Goal: Transaction & Acquisition: Purchase product/service

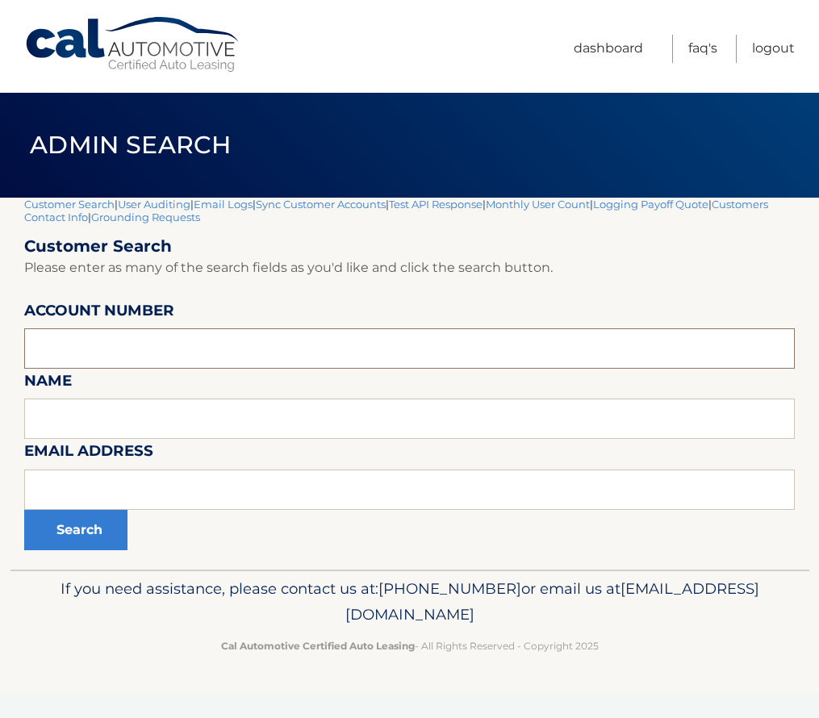
click at [101, 351] on input "text" at bounding box center [409, 348] width 771 height 40
paste input "44455536443"
type input "44455536443"
click at [83, 524] on button "Search" at bounding box center [75, 530] width 103 height 40
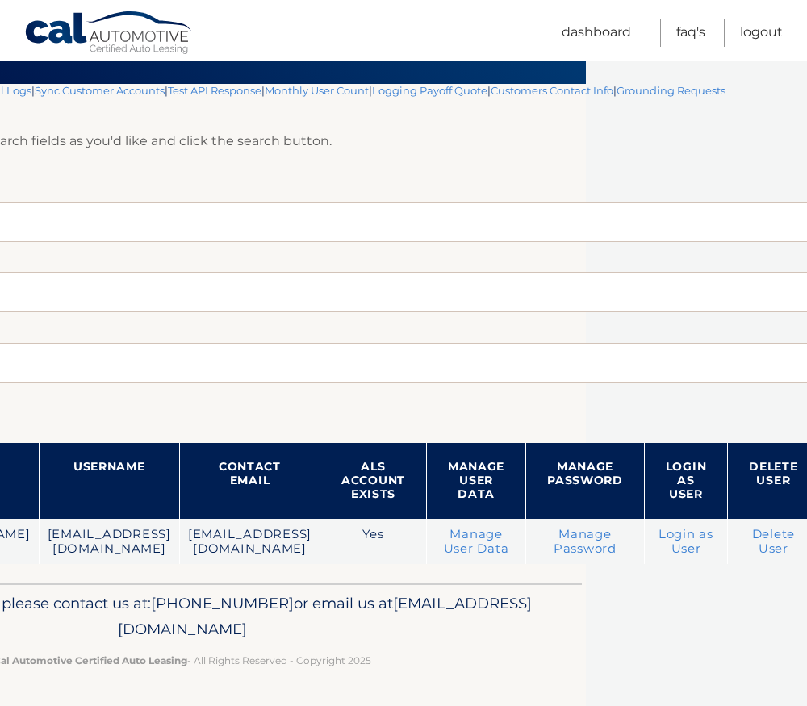
scroll to position [114, 237]
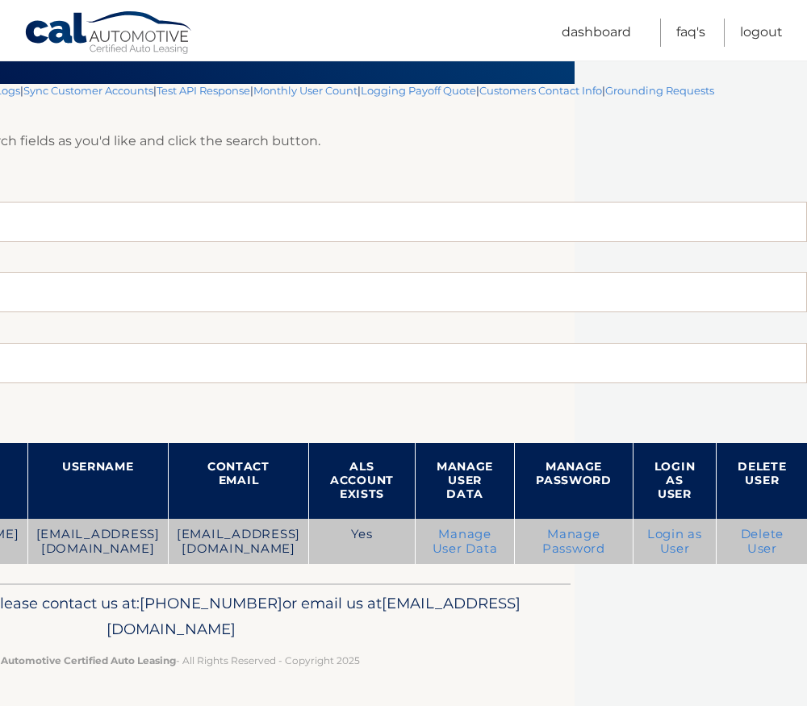
click at [670, 544] on link "Login as User" at bounding box center [674, 541] width 55 height 29
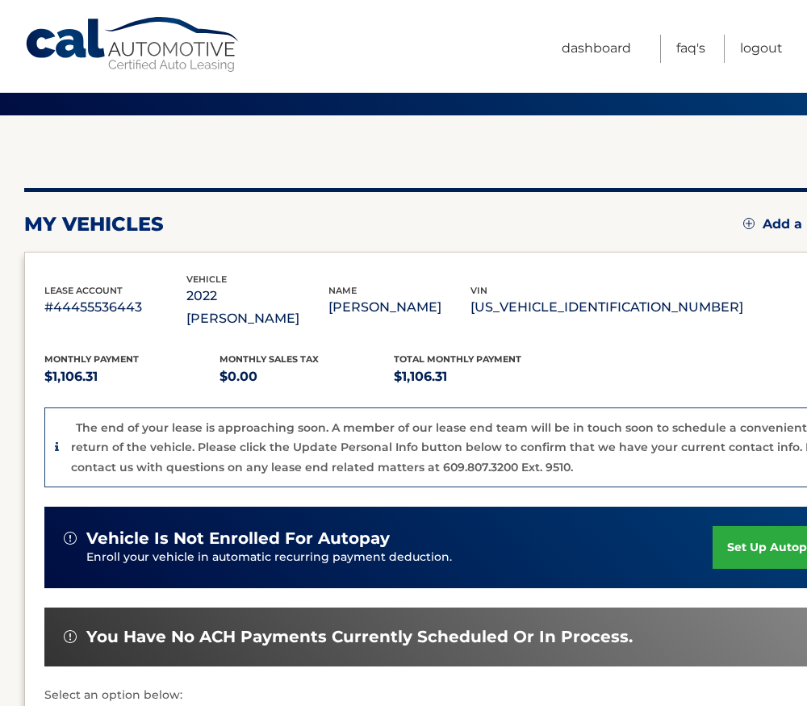
scroll to position [372, 0]
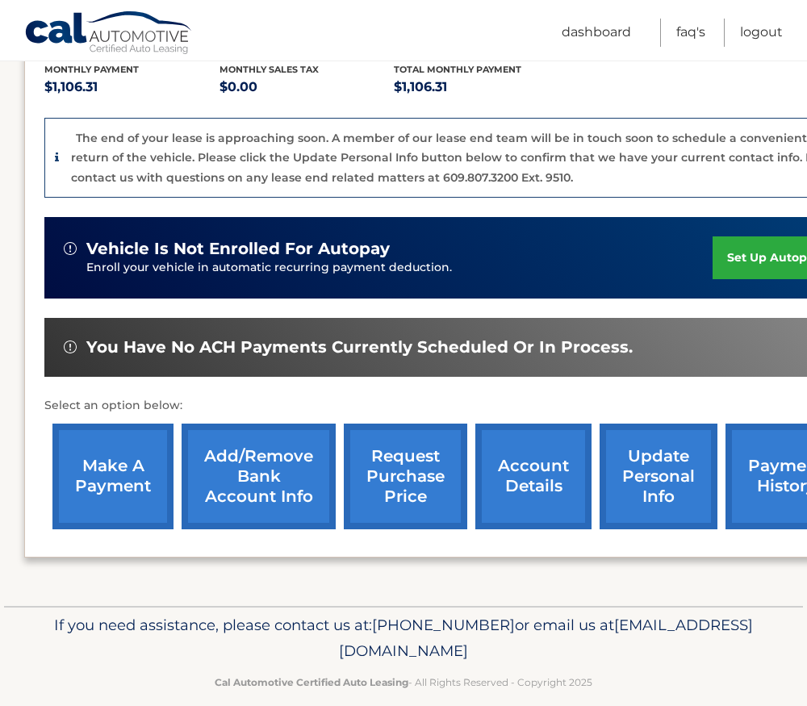
click at [117, 440] on link "make a payment" at bounding box center [112, 477] width 121 height 106
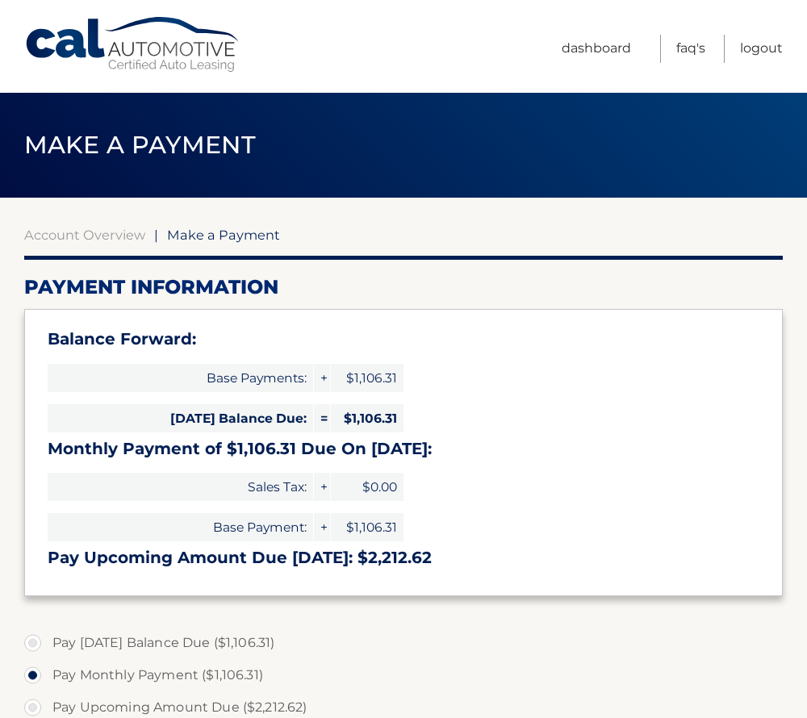
select select "Njg1ODQzMTItNzhiZS00ZWU4LTkzMjEtZWYwYzhkMzc5NjNk"
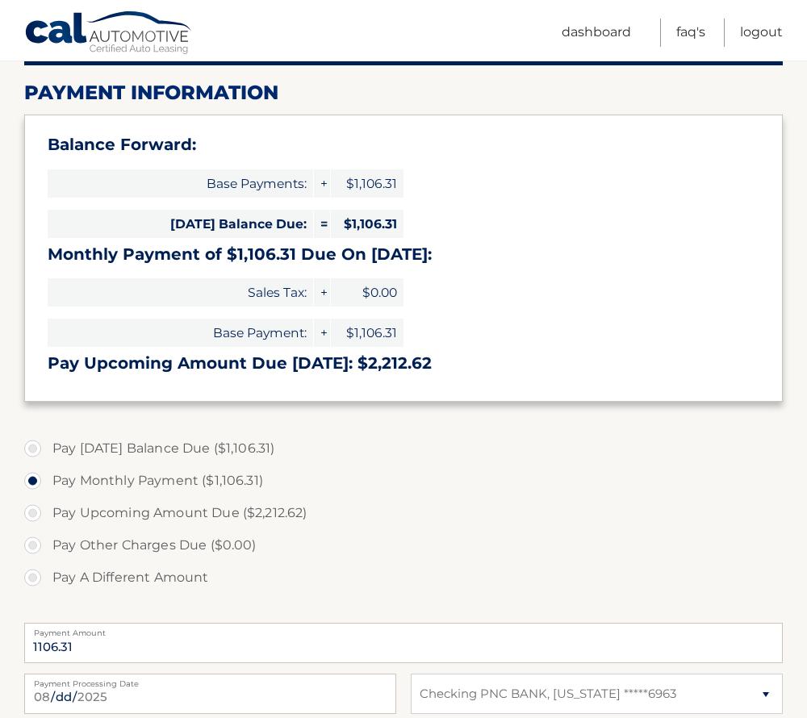
scroll to position [100, 0]
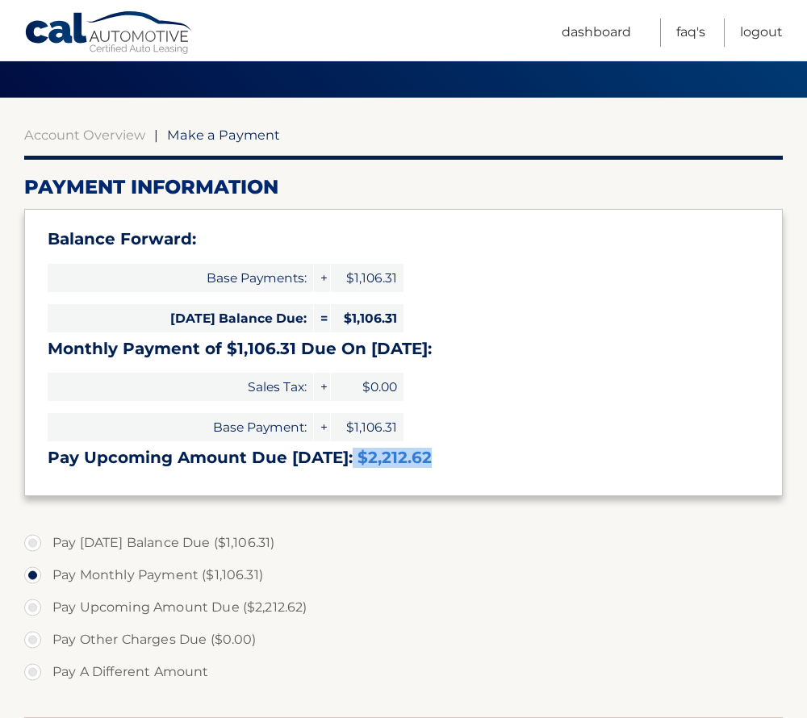
drag, startPoint x: 433, startPoint y: 461, endPoint x: 348, endPoint y: 457, distance: 85.6
click at [348, 457] on h3 "Pay Upcoming Amount Due [DATE]: $2,212.62" at bounding box center [404, 458] width 712 height 20
click at [206, 457] on h3 "Pay Upcoming Amount Due [DATE]: $2,212.62" at bounding box center [404, 458] width 712 height 20
drag, startPoint x: 173, startPoint y: 456, endPoint x: 441, endPoint y: 476, distance: 267.8
click at [441, 476] on div "Balance Forward: Base Payments: + $1,106.31 [DATE] Balance Due: = $1,106.31 Mon…" at bounding box center [403, 352] width 758 height 286
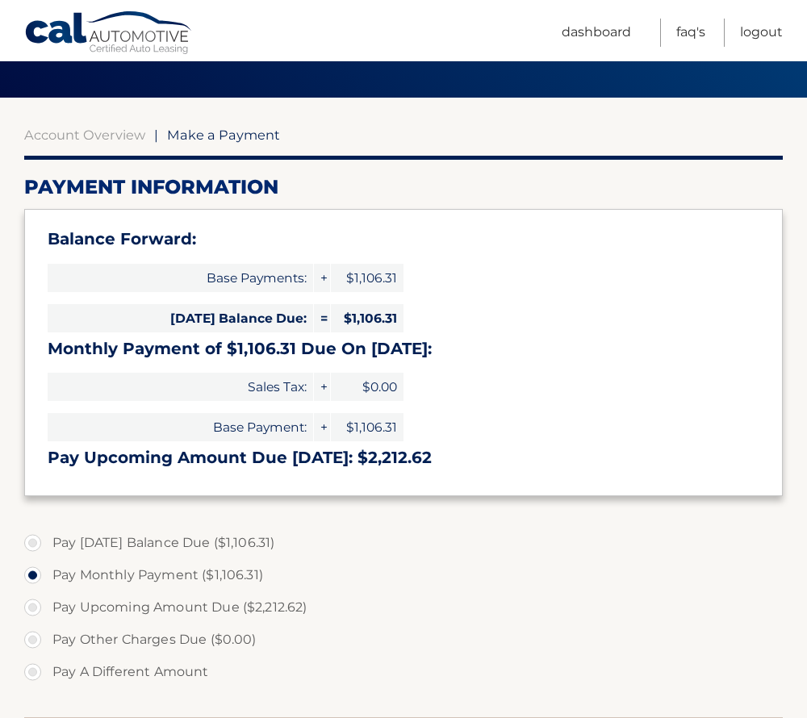
click at [146, 462] on h3 "Pay Upcoming Amount Due [DATE]: $2,212.62" at bounding box center [404, 458] width 712 height 20
click at [750, 27] on link "Logout" at bounding box center [761, 33] width 43 height 28
